Goal: Information Seeking & Learning: Learn about a topic

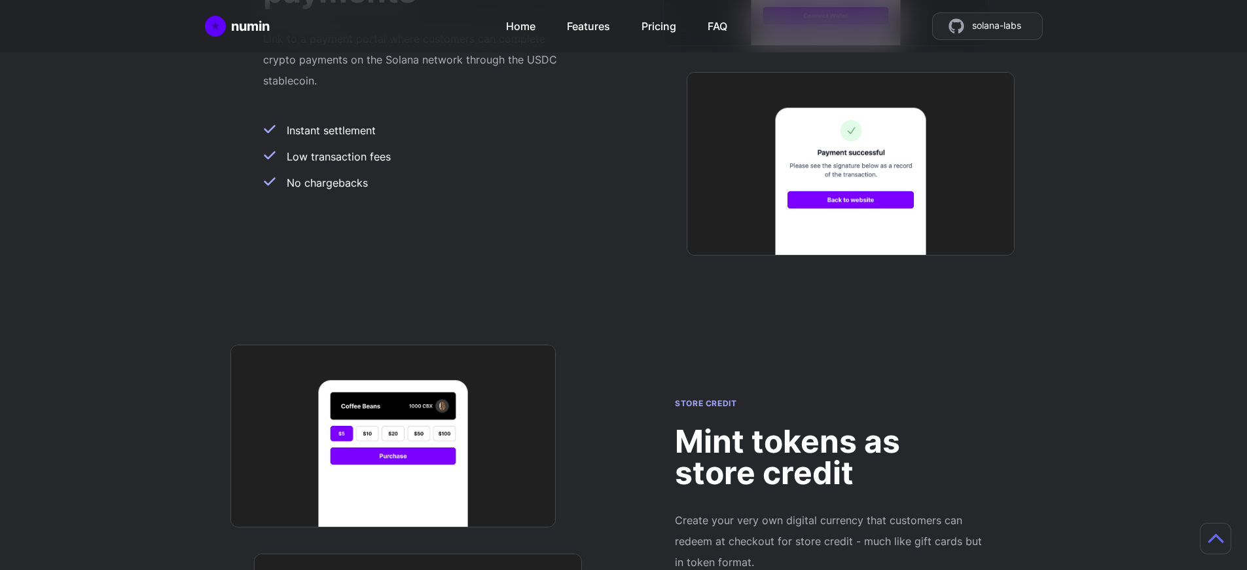
click at [830, 426] on h2 "Mint tokens as store credit" at bounding box center [829, 457] width 309 height 63
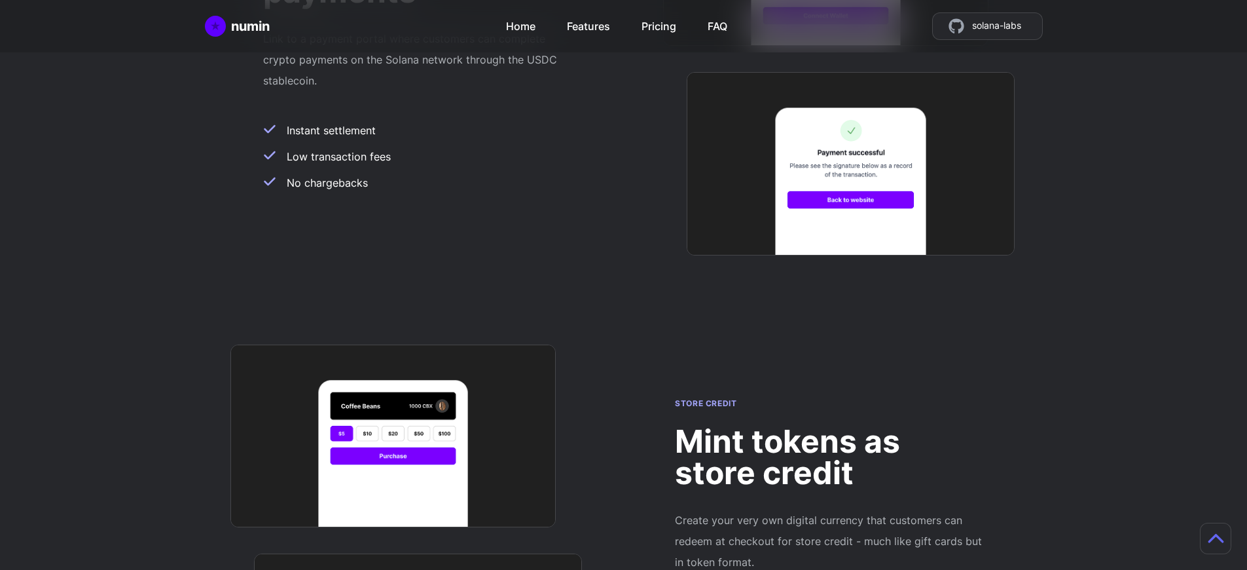
click at [830, 426] on h2 "Mint tokens as store credit" at bounding box center [829, 457] width 309 height 63
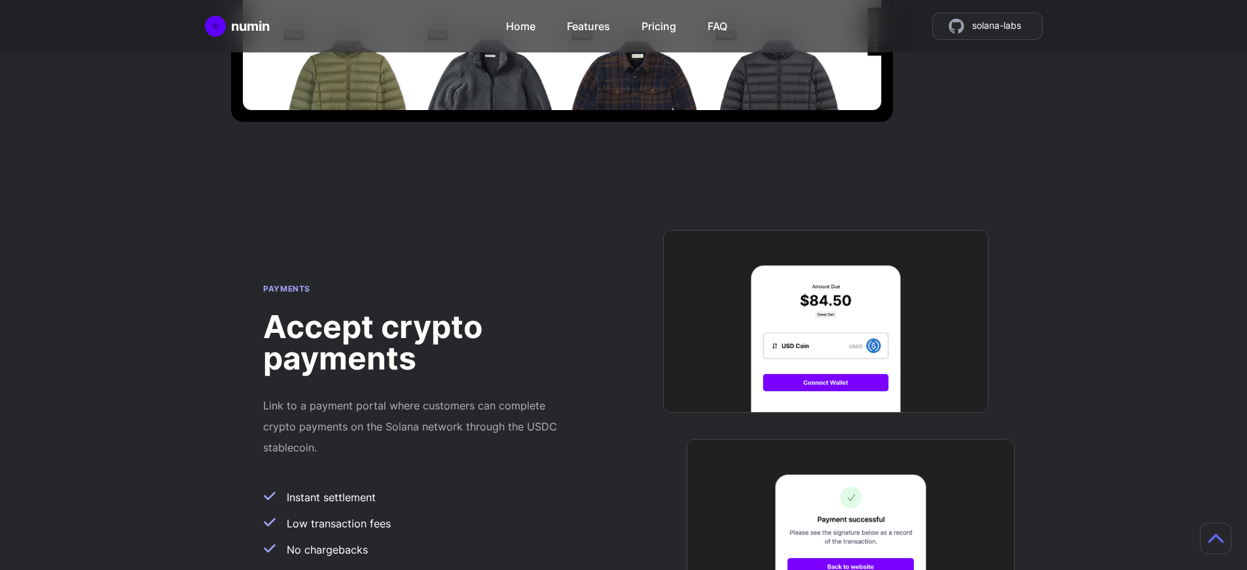
scroll to position [1156, 0]
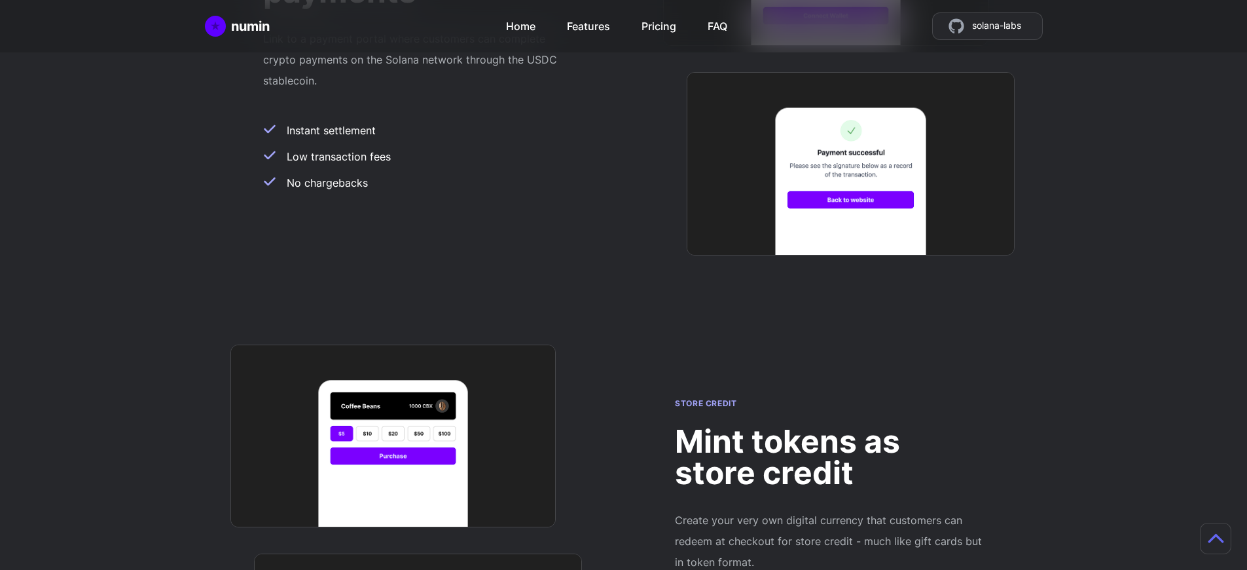
click at [830, 426] on h2 "Mint tokens as store credit" at bounding box center [829, 457] width 309 height 63
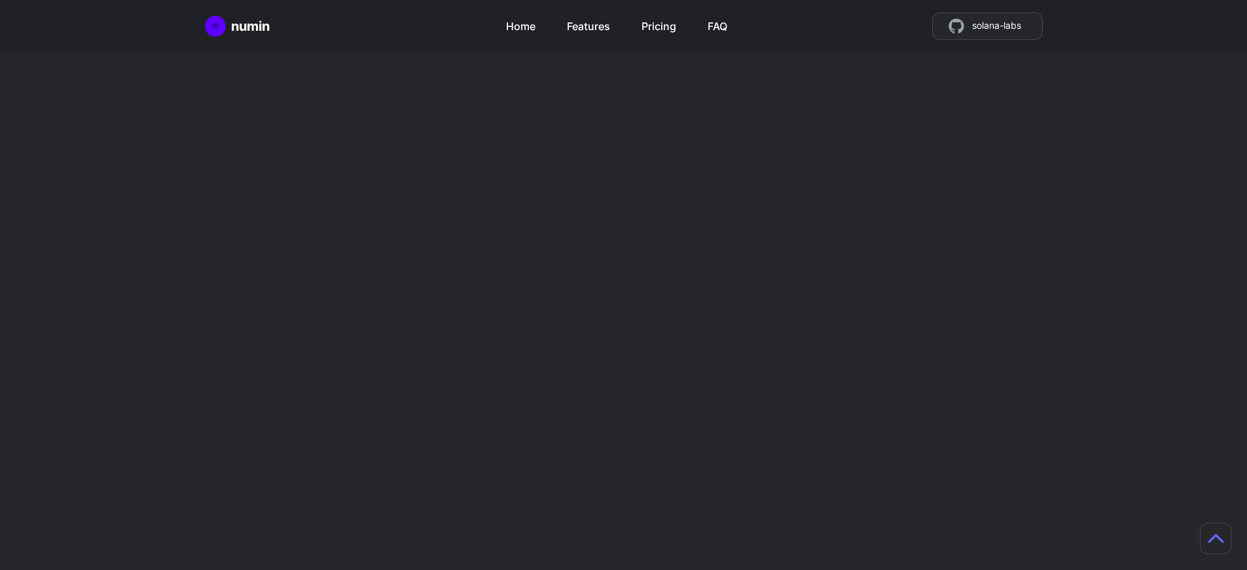
click at [830, 426] on h2 "Mint tokens as store credit" at bounding box center [829, 457] width 309 height 63
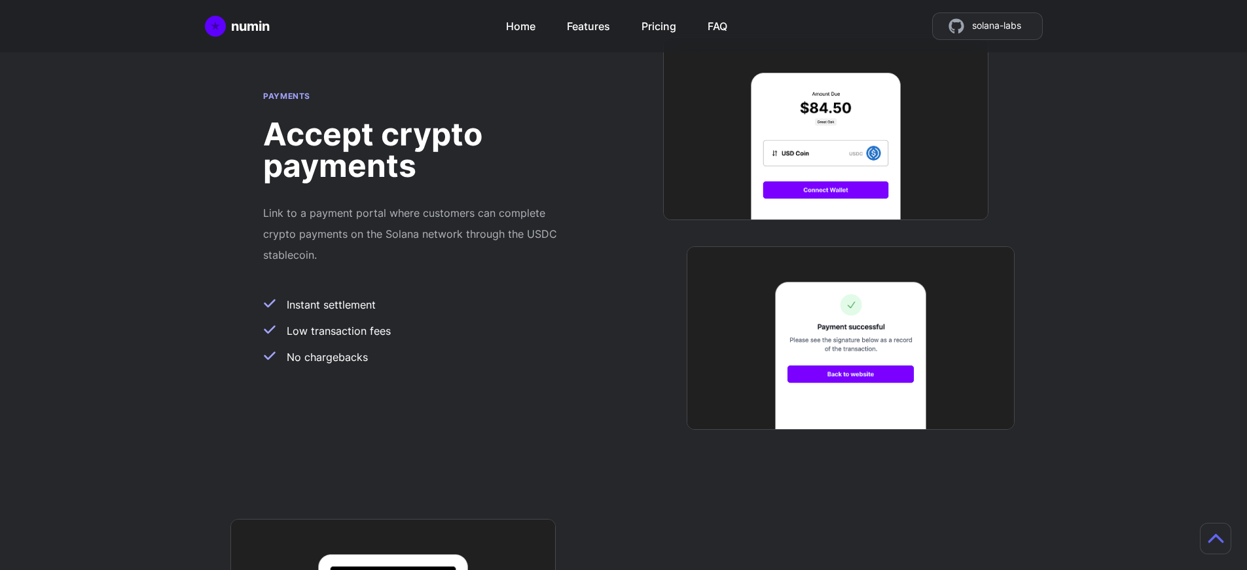
scroll to position [1042, 10]
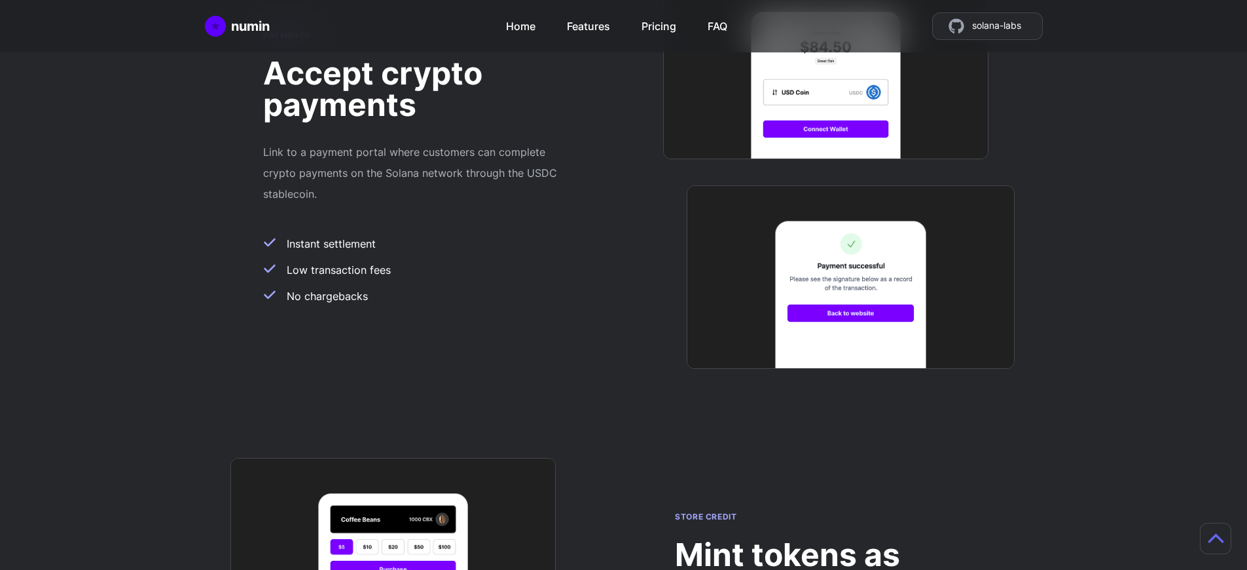
click at [820, 539] on h2 "Mint tokens as store credit" at bounding box center [829, 570] width 309 height 63
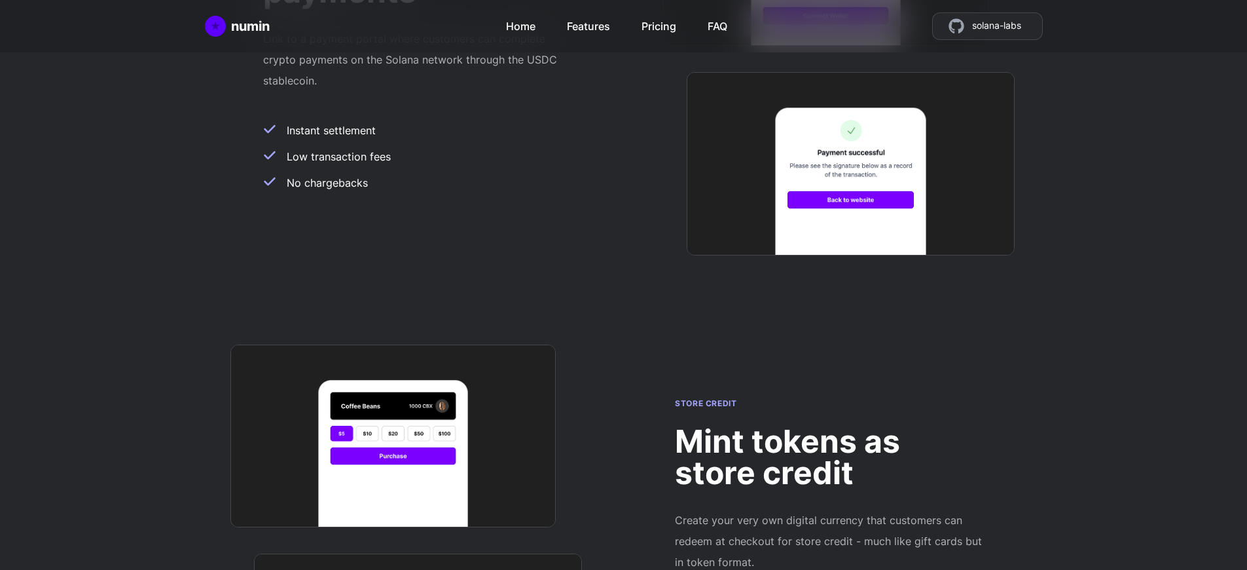
click at [830, 426] on h2 "Mint tokens as store credit" at bounding box center [829, 457] width 309 height 63
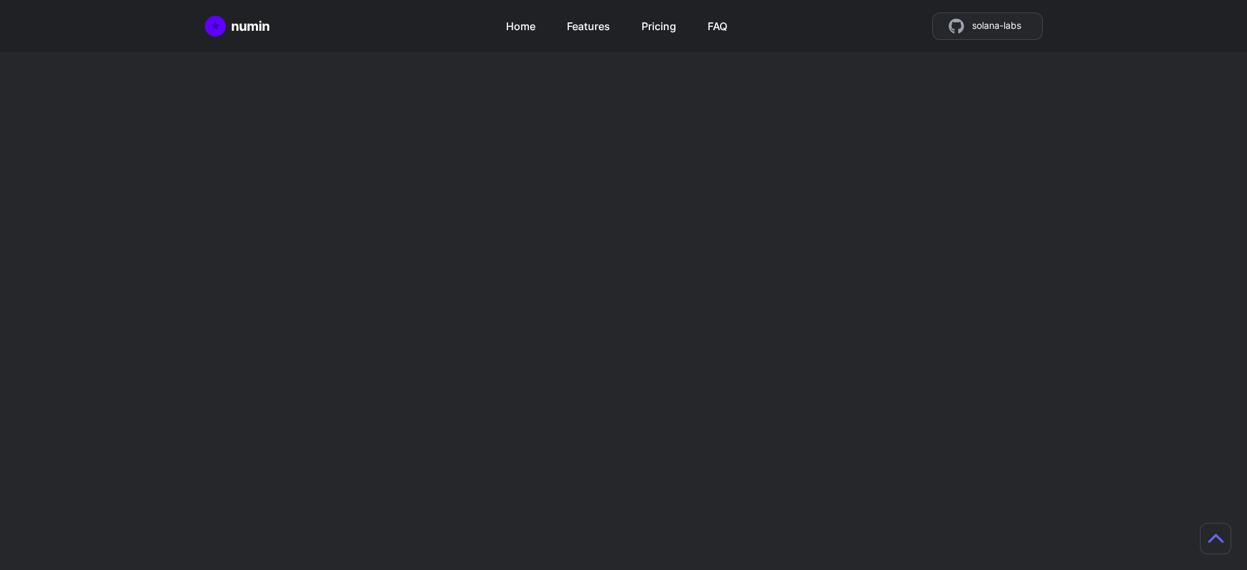
click at [830, 426] on h2 "Mint tokens as store credit" at bounding box center [829, 457] width 309 height 63
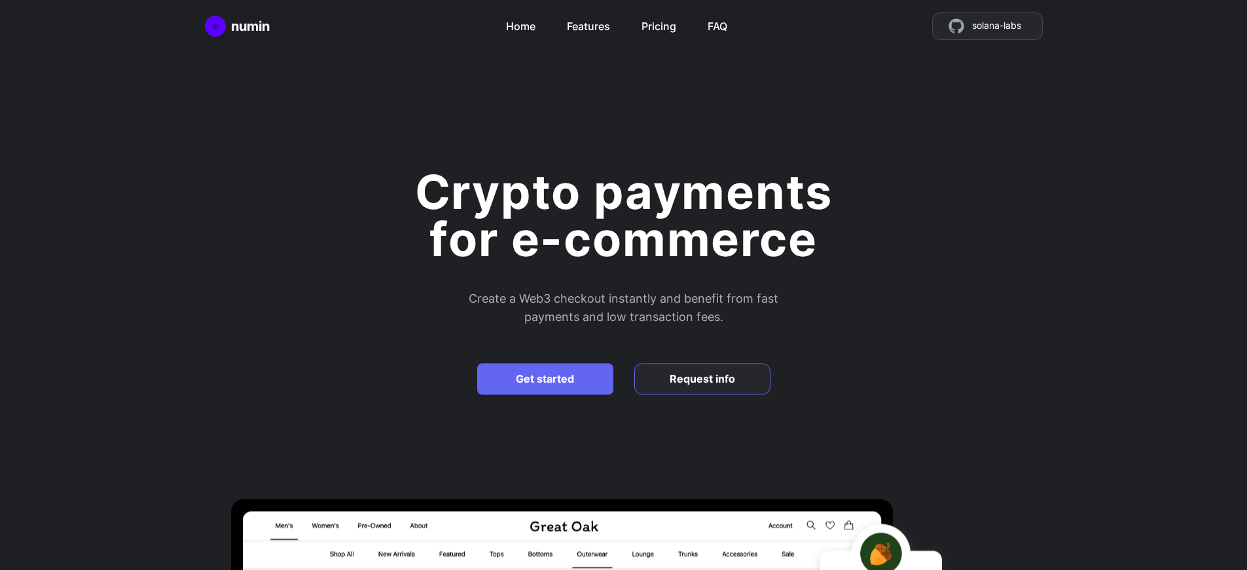
scroll to position [1156, 0]
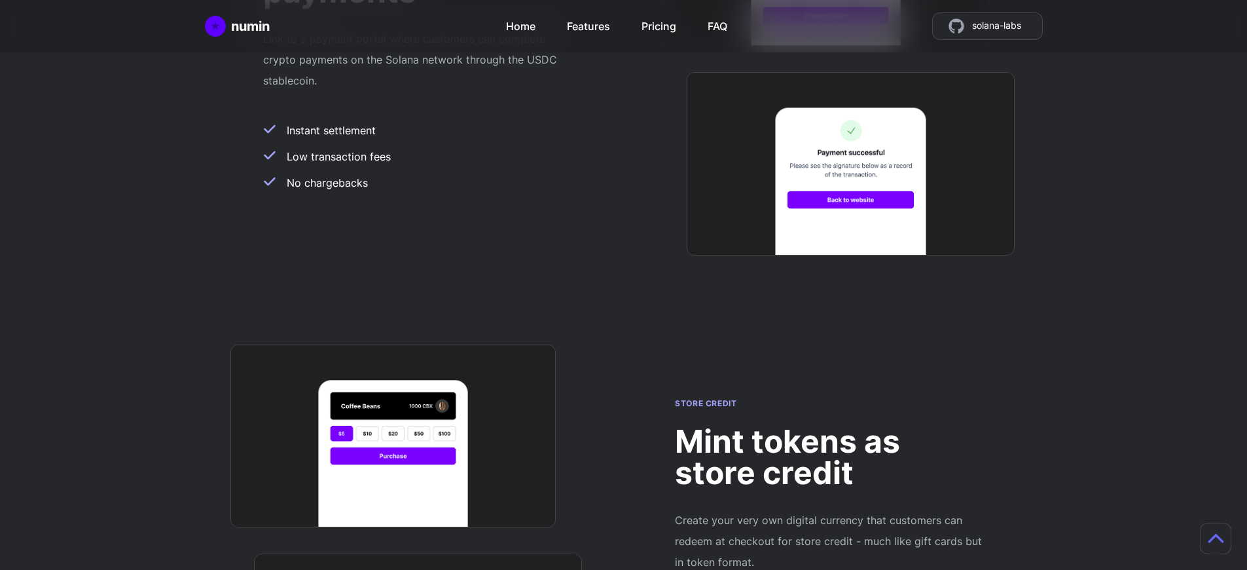
click at [830, 426] on h2 "Mint tokens as store credit" at bounding box center [829, 457] width 309 height 63
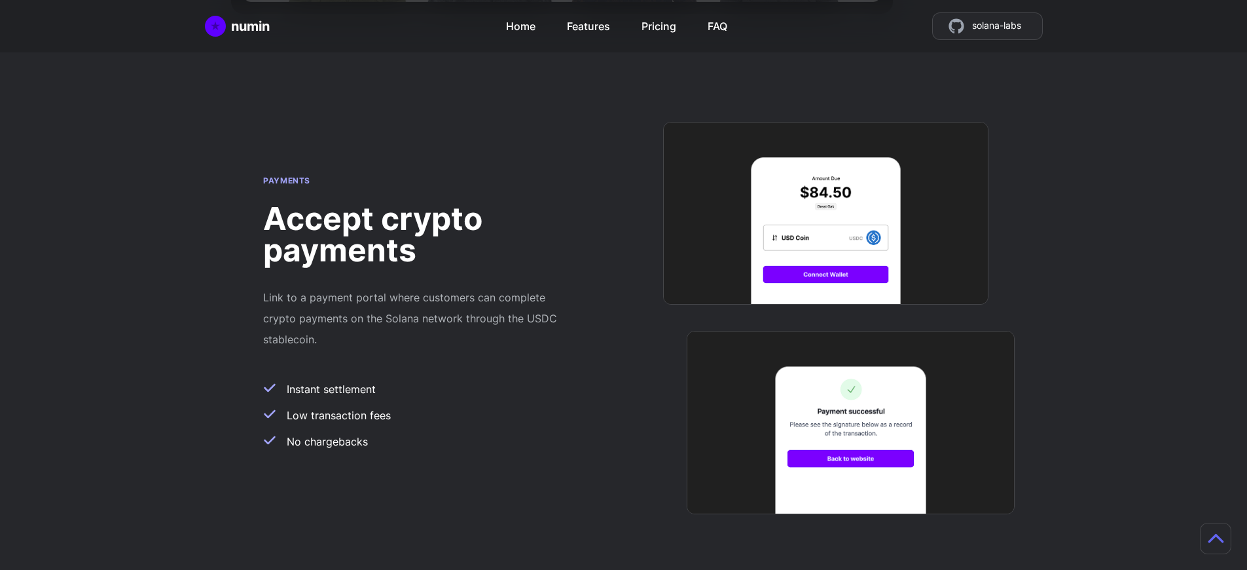
scroll to position [1042, 10]
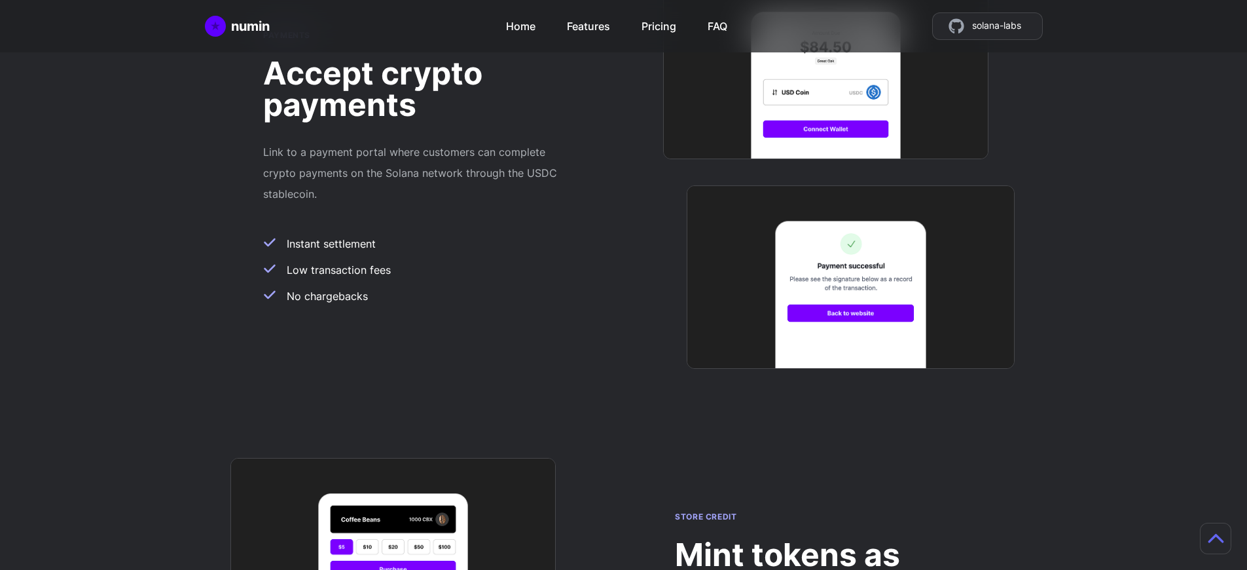
click at [820, 539] on h2 "Mint tokens as store credit" at bounding box center [829, 570] width 309 height 63
click at [408, 31] on div "numin Home Features Pricing FAQ solana-labs" at bounding box center [624, 26] width 838 height 28
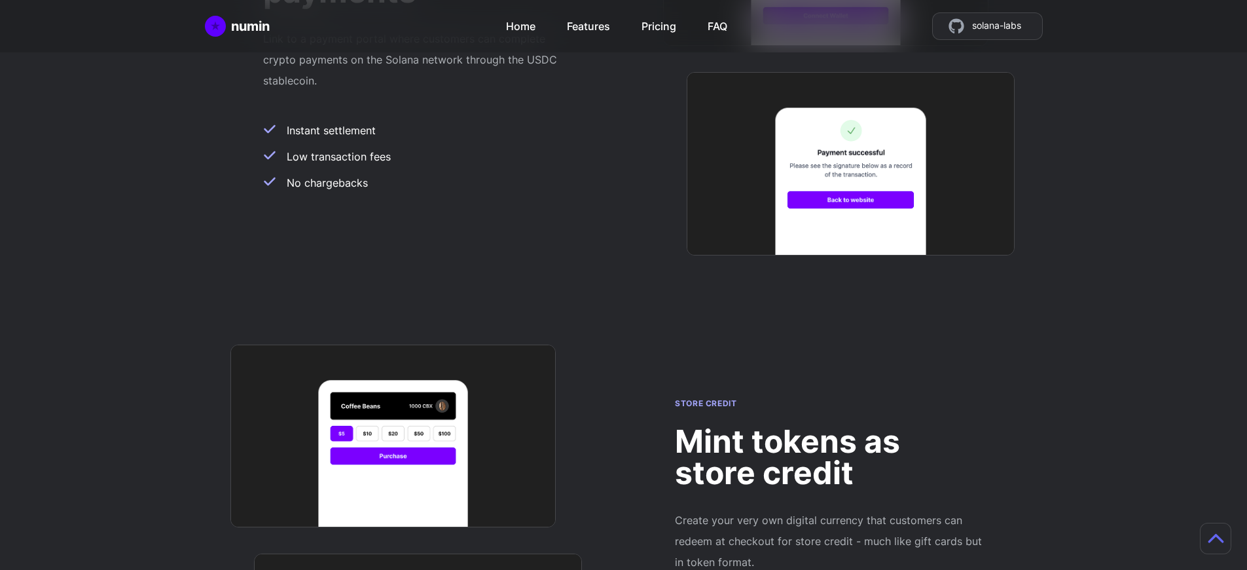
click at [830, 426] on h2 "Mint tokens as store credit" at bounding box center [829, 457] width 309 height 63
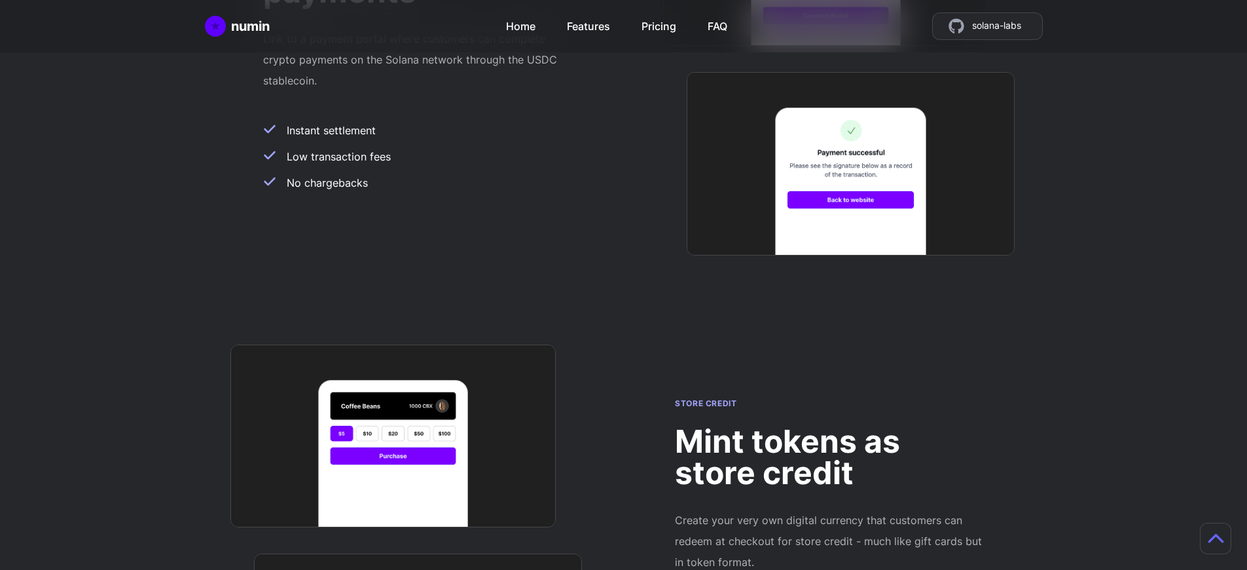
click at [830, 426] on h2 "Mint tokens as store credit" at bounding box center [829, 457] width 309 height 63
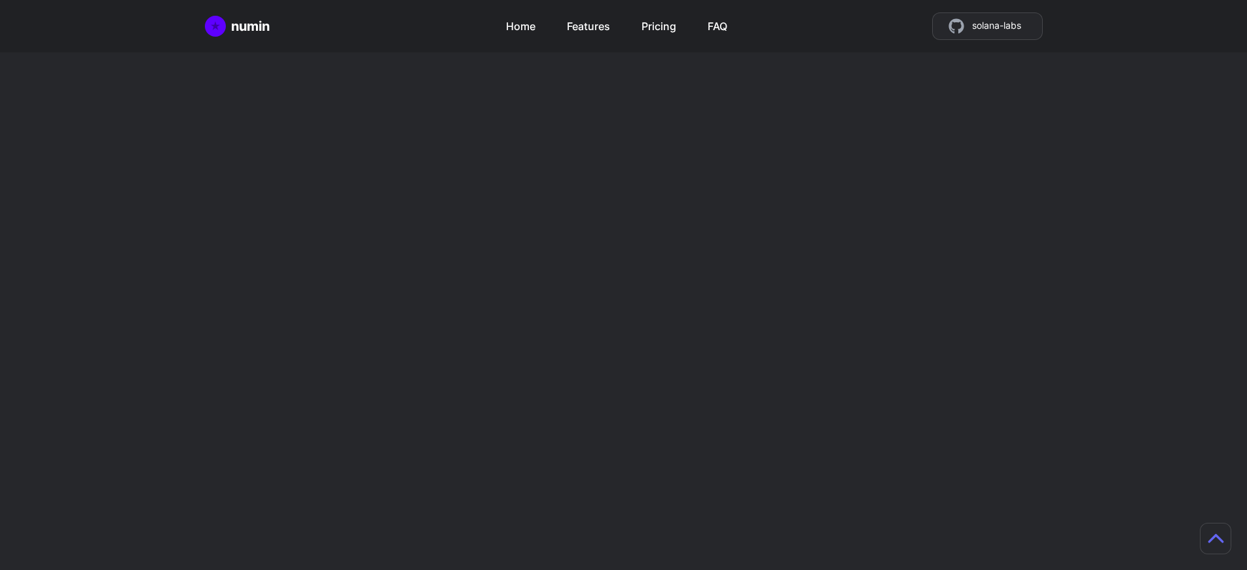
click at [830, 426] on h2 "Mint tokens as store credit" at bounding box center [829, 457] width 309 height 63
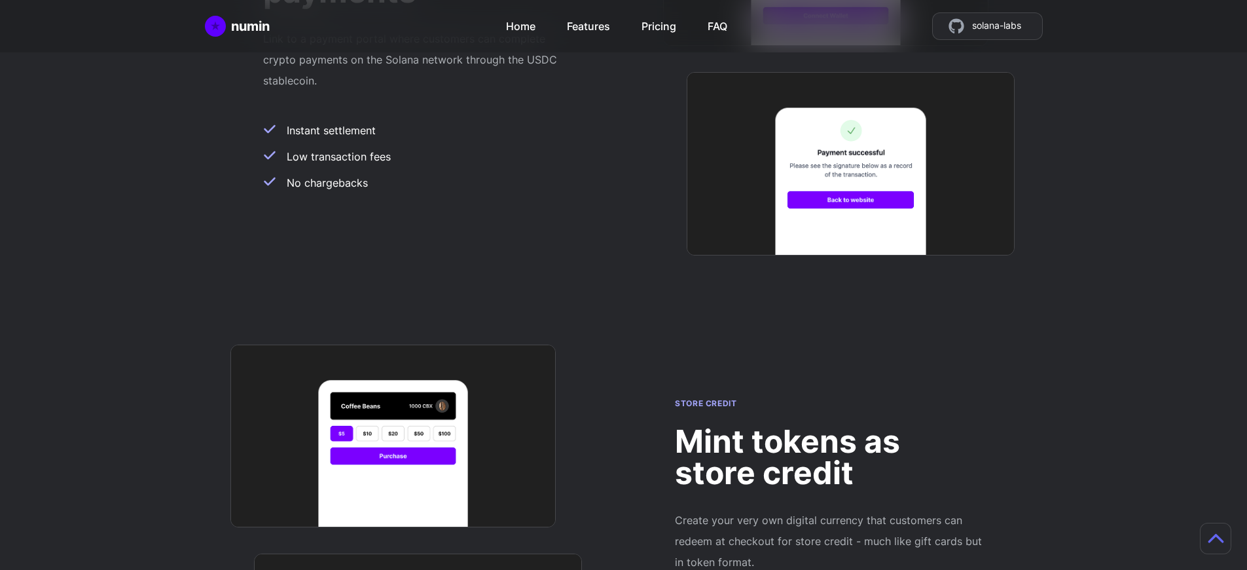
click at [830, 426] on h2 "Mint tokens as store credit" at bounding box center [829, 457] width 309 height 63
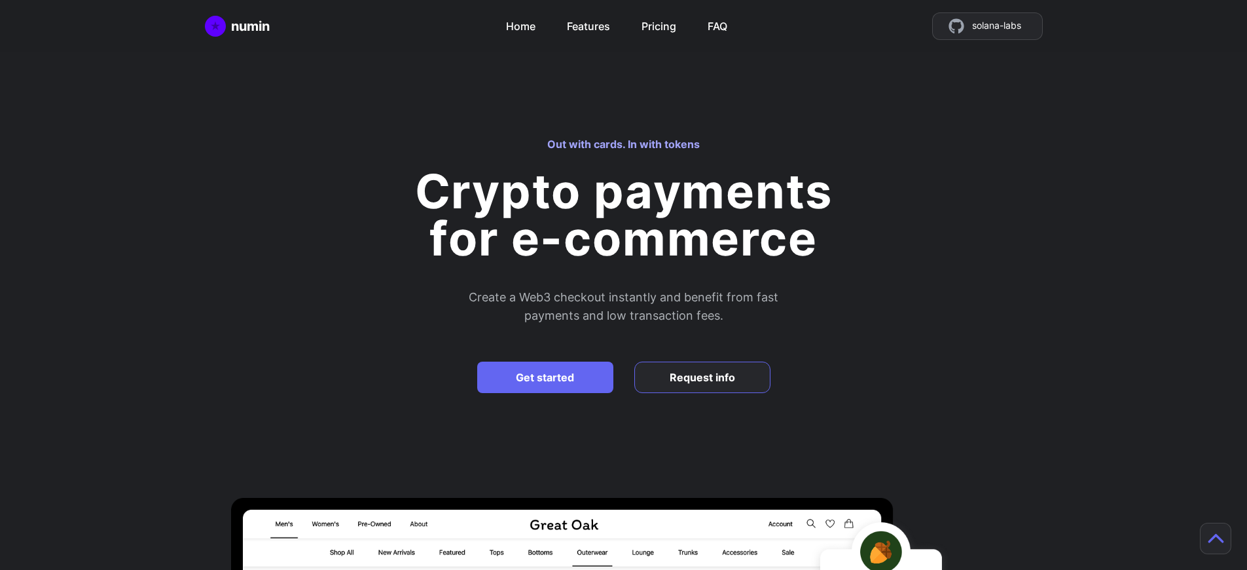
scroll to position [3390, 0]
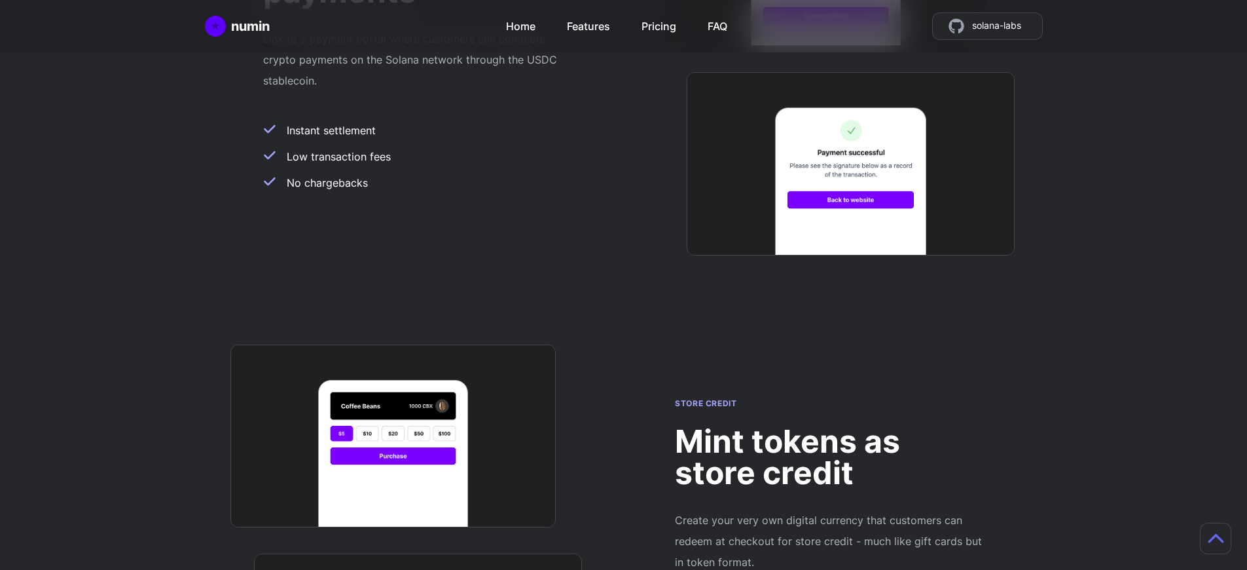
click at [830, 426] on h2 "Mint tokens as store credit" at bounding box center [829, 457] width 309 height 63
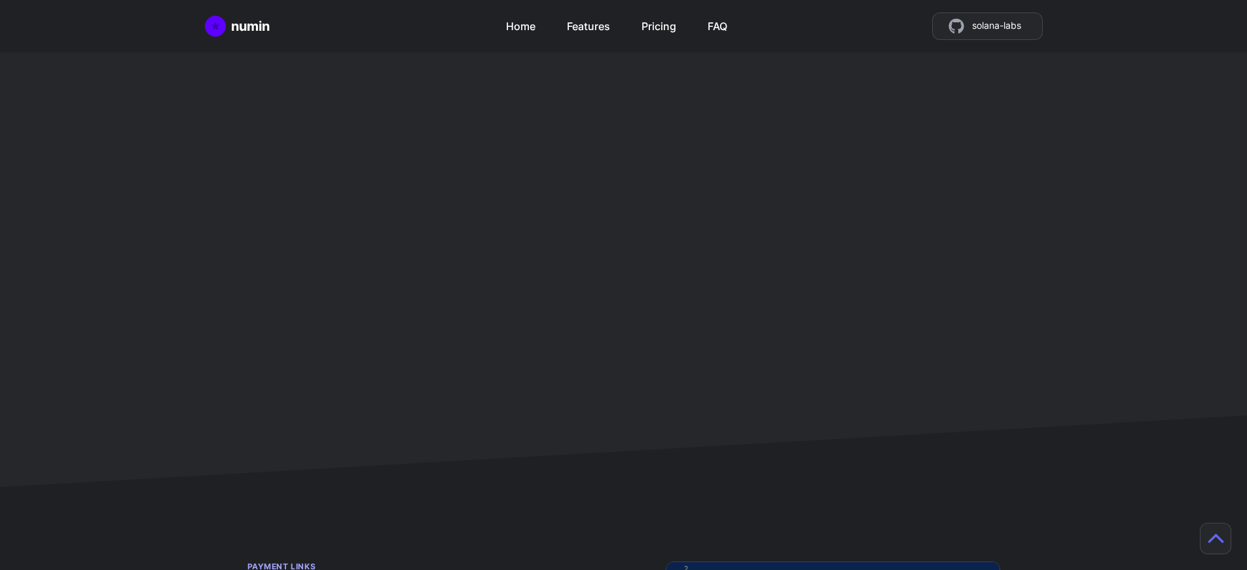
scroll to position [2056, 0]
